Goal: Browse casually: Explore the website without a specific task or goal

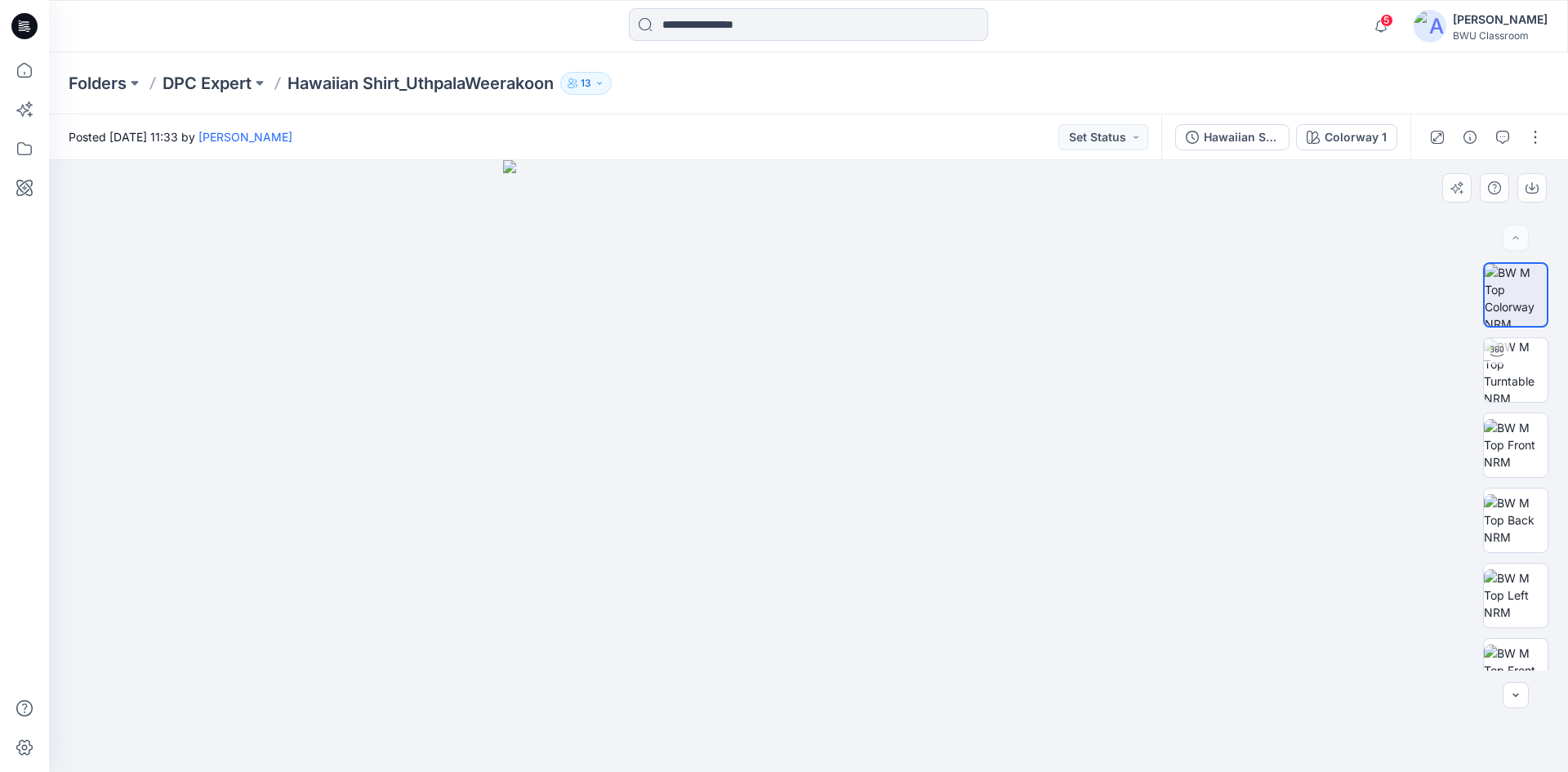
drag, startPoint x: 957, startPoint y: 560, endPoint x: 760, endPoint y: 560, distance: 197.0
click at [780, 561] on img at bounding box center [809, 465] width 612 height 611
drag, startPoint x: 848, startPoint y: 659, endPoint x: 516, endPoint y: 622, distance: 334.1
click at [1512, 375] on img at bounding box center [1515, 369] width 64 height 64
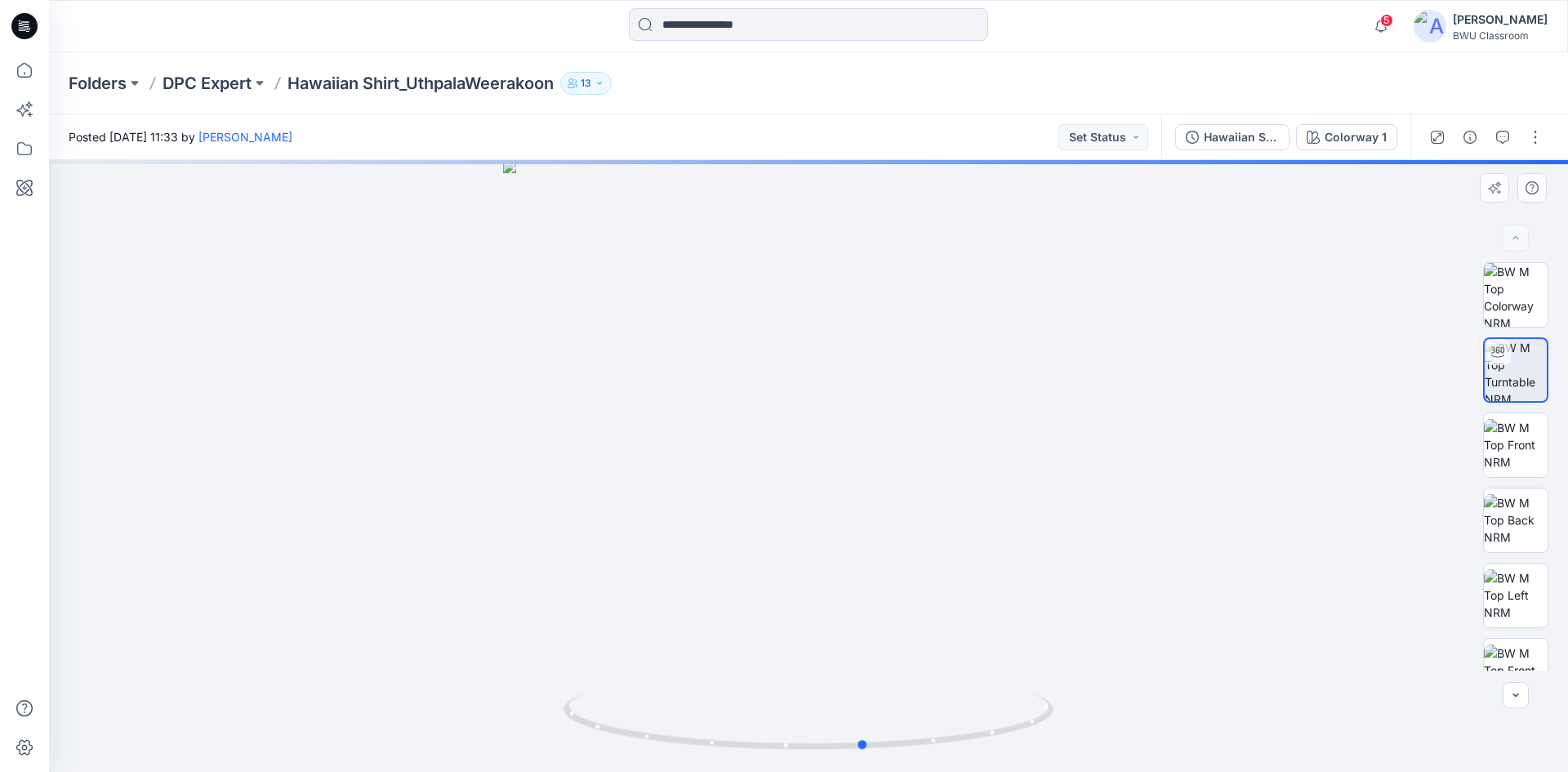
drag, startPoint x: 880, startPoint y: 591, endPoint x: 502, endPoint y: 549, distance: 380.3
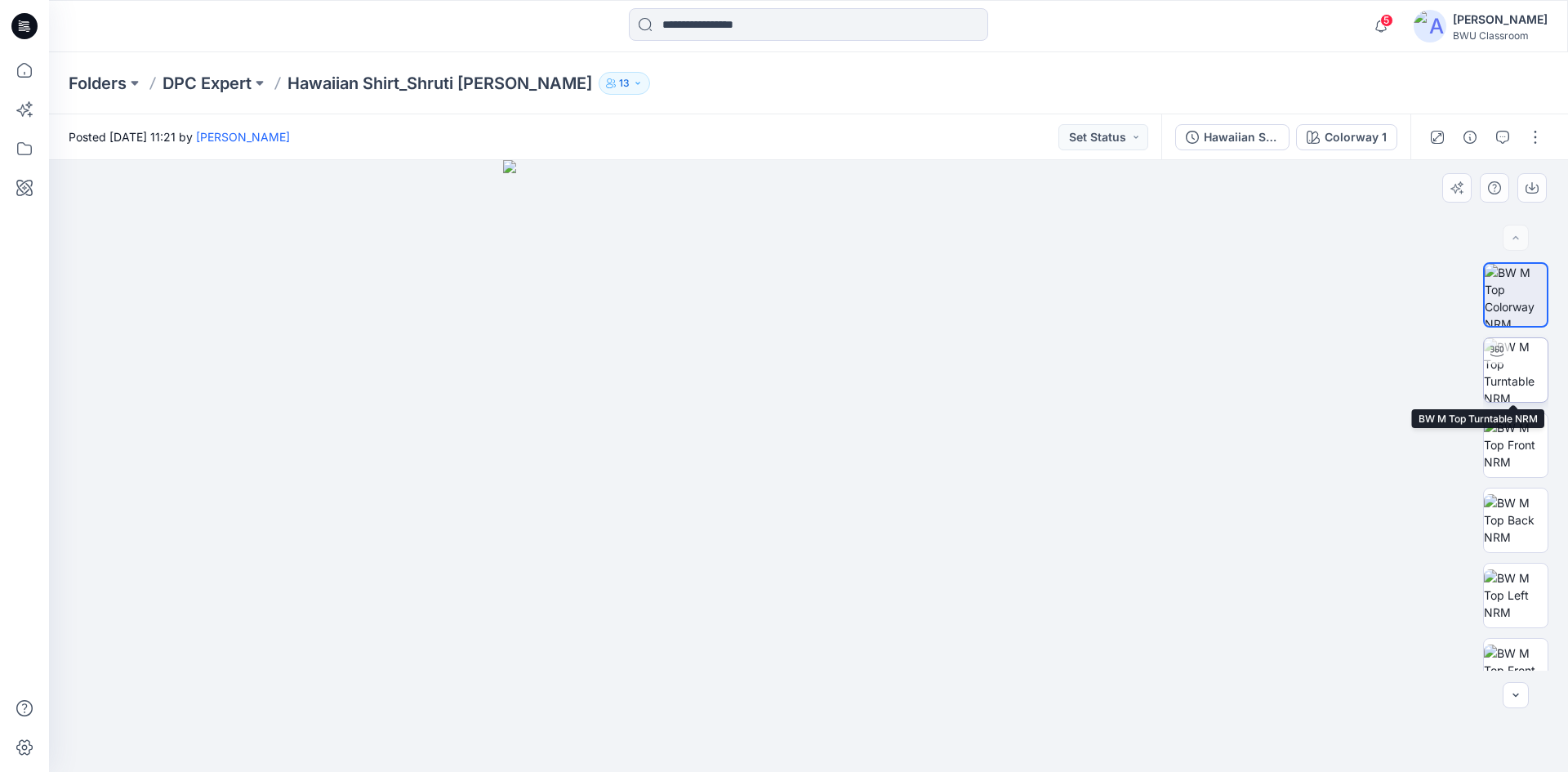
click at [1511, 363] on img at bounding box center [1515, 369] width 64 height 64
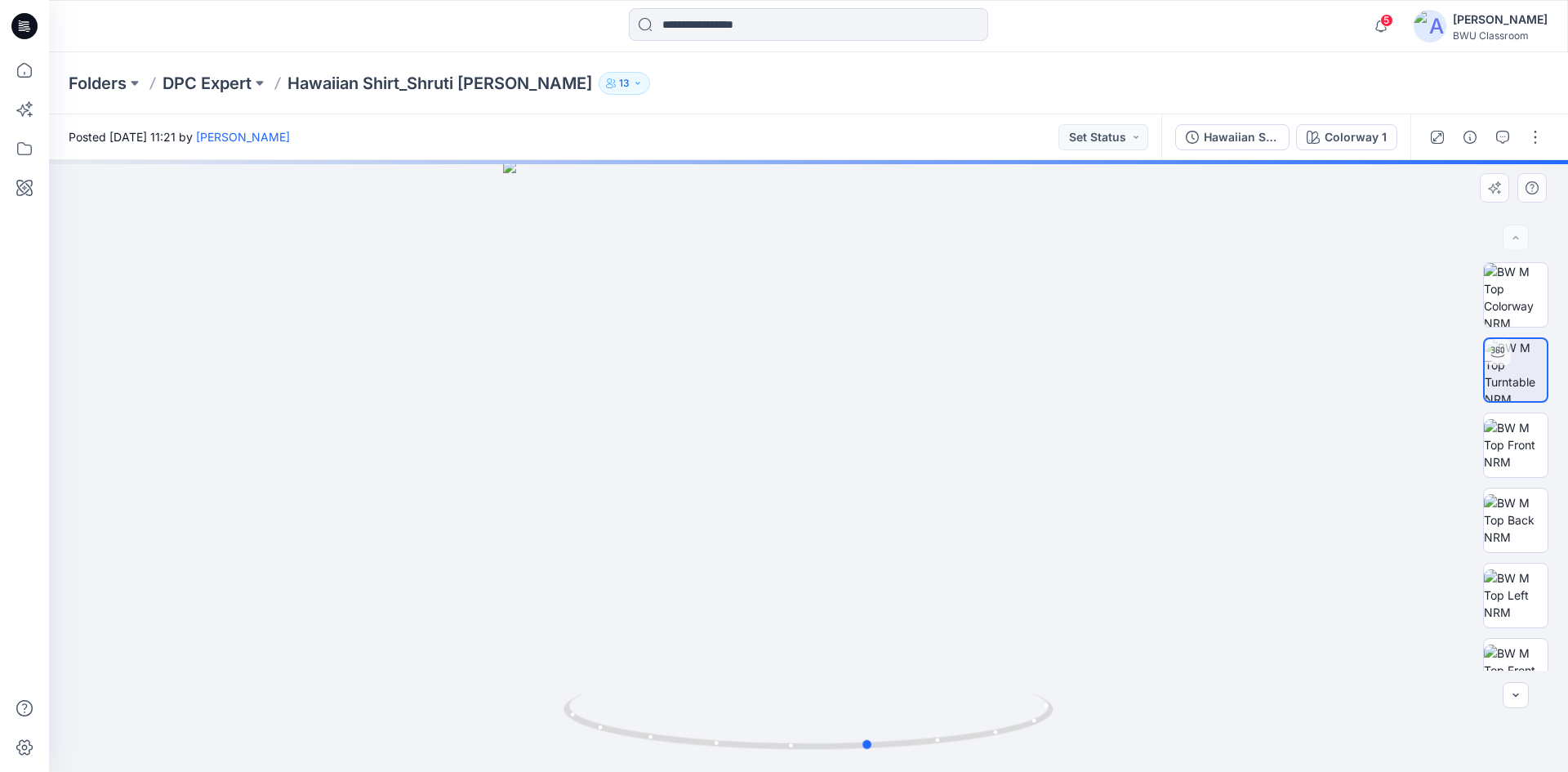
drag, startPoint x: 860, startPoint y: 737, endPoint x: 431, endPoint y: 663, distance: 435.3
